Goal: Manage account settings

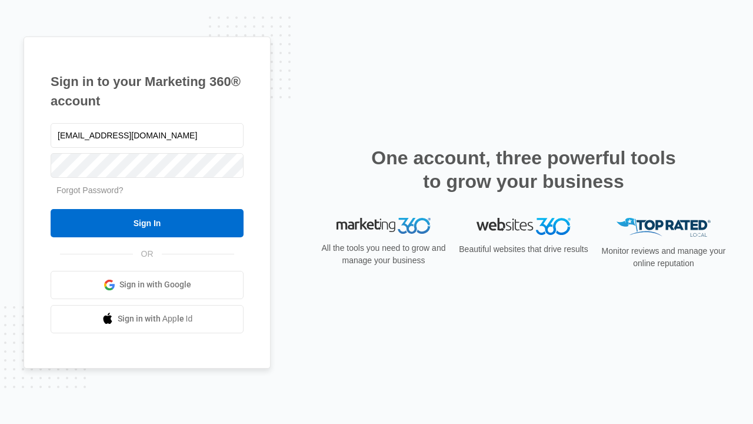
type input "[EMAIL_ADDRESS][DOMAIN_NAME]"
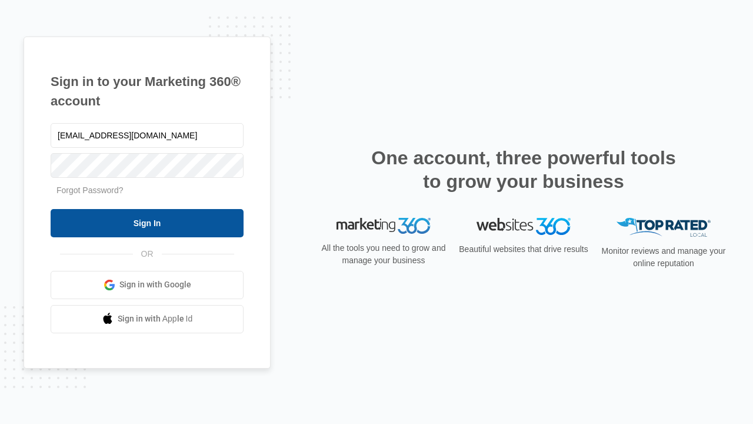
click at [147, 222] on input "Sign In" at bounding box center [147, 223] width 193 height 28
